Goal: Check status: Check status

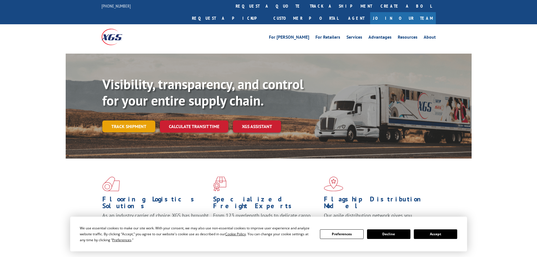
click at [133, 120] on link "Track shipment" at bounding box center [128, 126] width 53 height 12
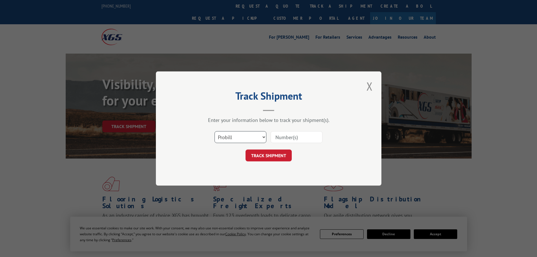
click at [262, 137] on select "Select category... Probill BOL PO" at bounding box center [241, 137] width 52 height 12
select select "bol"
click at [215, 131] on select "Select category... Probill BOL PO" at bounding box center [241, 137] width 52 height 12
click at [296, 135] on input at bounding box center [297, 137] width 52 height 12
click at [281, 138] on input at bounding box center [297, 137] width 52 height 12
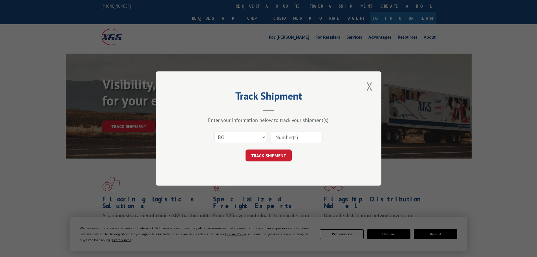
paste input "2820432"
type input "2820432"
click at [275, 153] on button "TRACK SHIPMENT" at bounding box center [269, 156] width 46 height 12
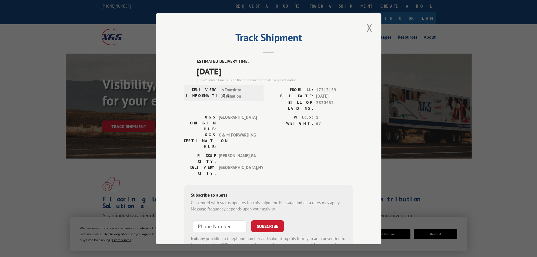
drag, startPoint x: 194, startPoint y: 72, endPoint x: 242, endPoint y: 72, distance: 47.4
click at [242, 72] on div "ESTIMATED DELIVERY TIME: [DATE] The estimated time is using the time zone for t…" at bounding box center [268, 159] width 169 height 203
copy span "[DATE]"
click at [28, 68] on div "Track Shipment ESTIMATED DELIVERY TIME: [DATE] The estimated time is using the …" at bounding box center [268, 128] width 537 height 257
